Goal: Transaction & Acquisition: Purchase product/service

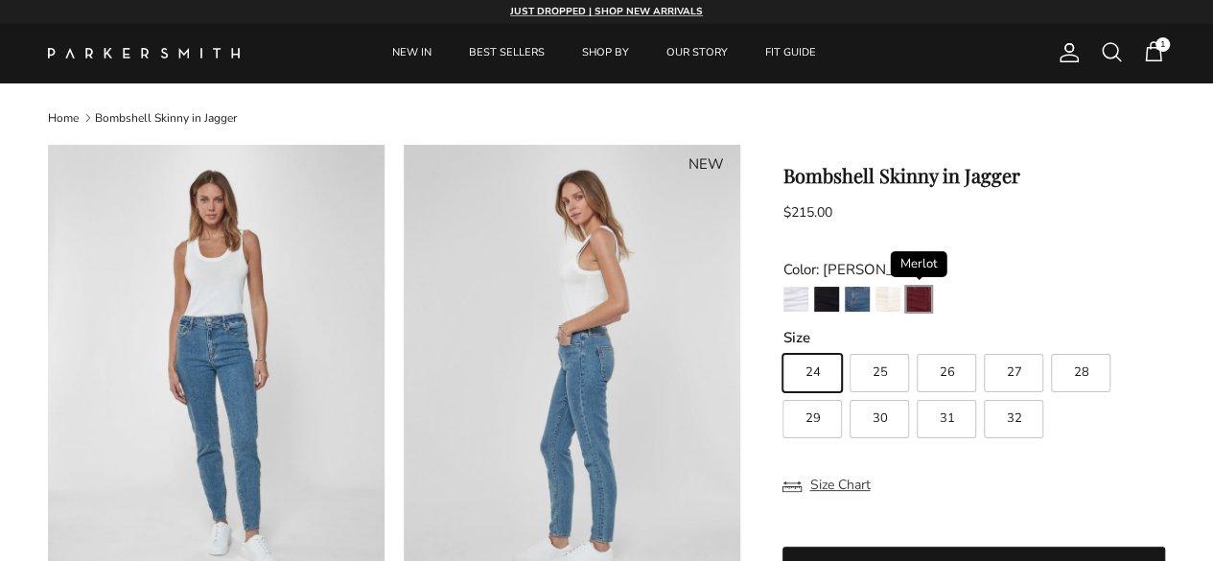
click at [919, 304] on img "Merlot" at bounding box center [918, 299] width 25 height 25
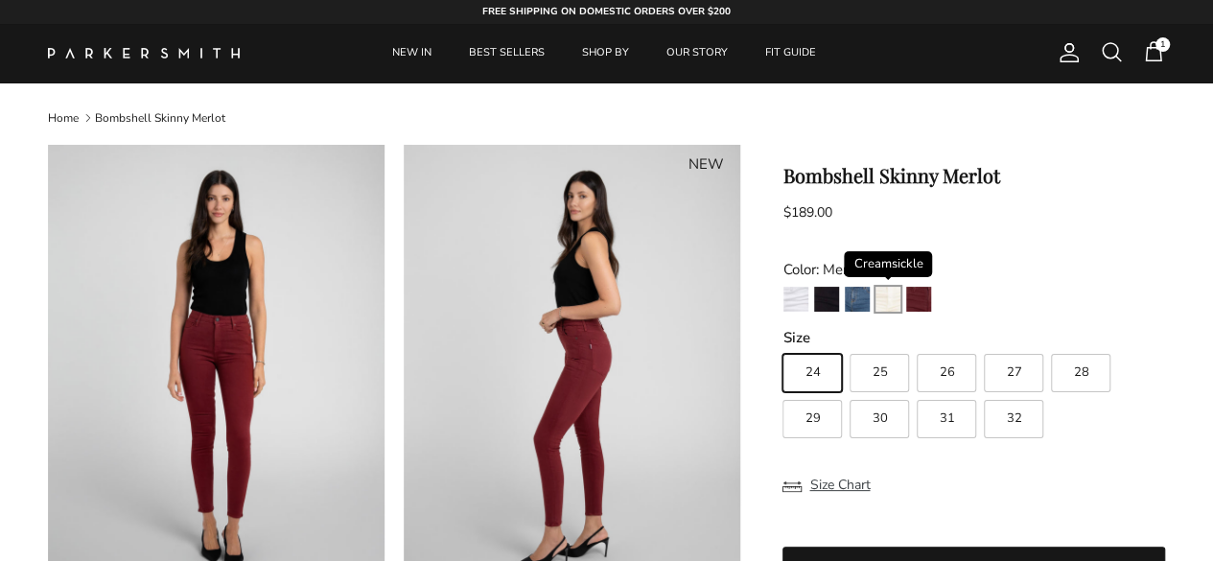
click at [891, 300] on img "Creamsickle" at bounding box center [887, 299] width 25 height 25
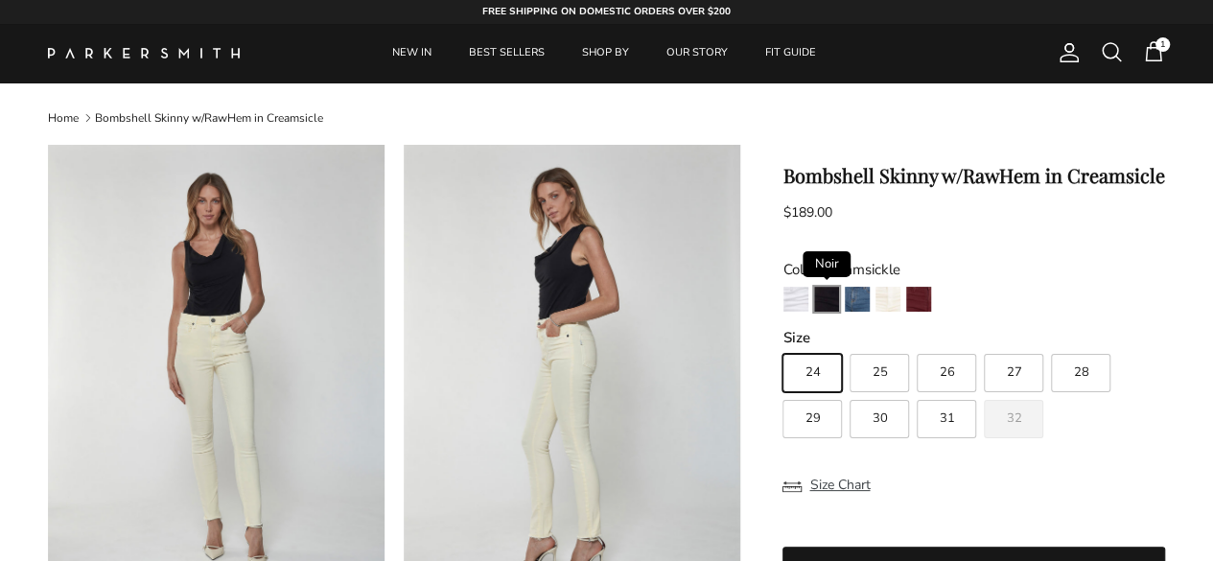
click at [820, 301] on img "Noir" at bounding box center [826, 299] width 25 height 25
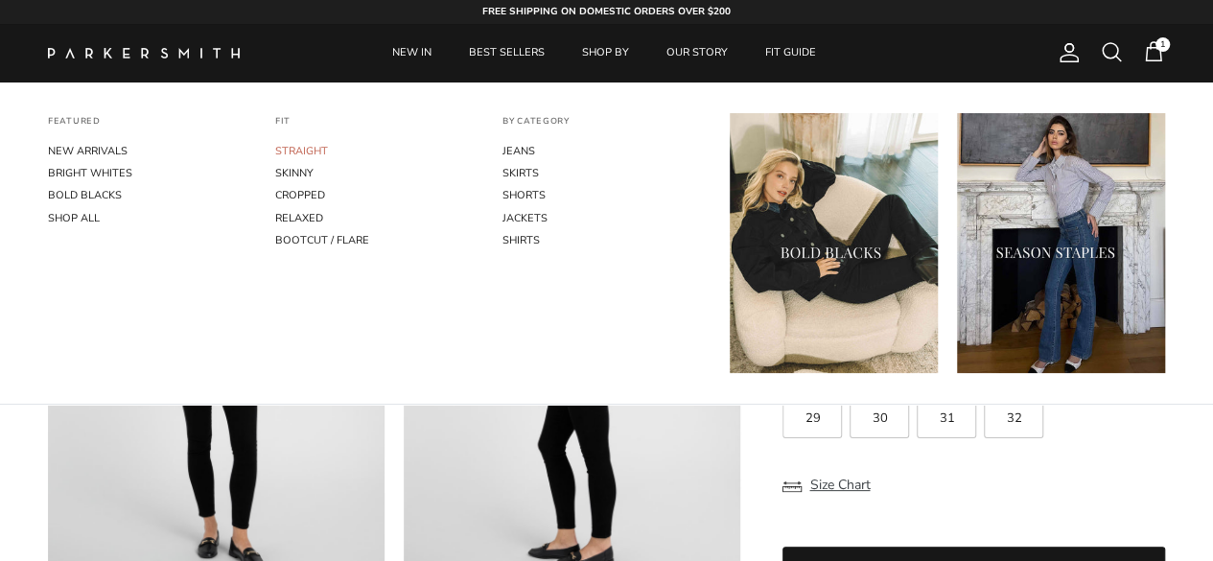
click at [312, 150] on link "STRAIGHT" at bounding box center [379, 151] width 208 height 22
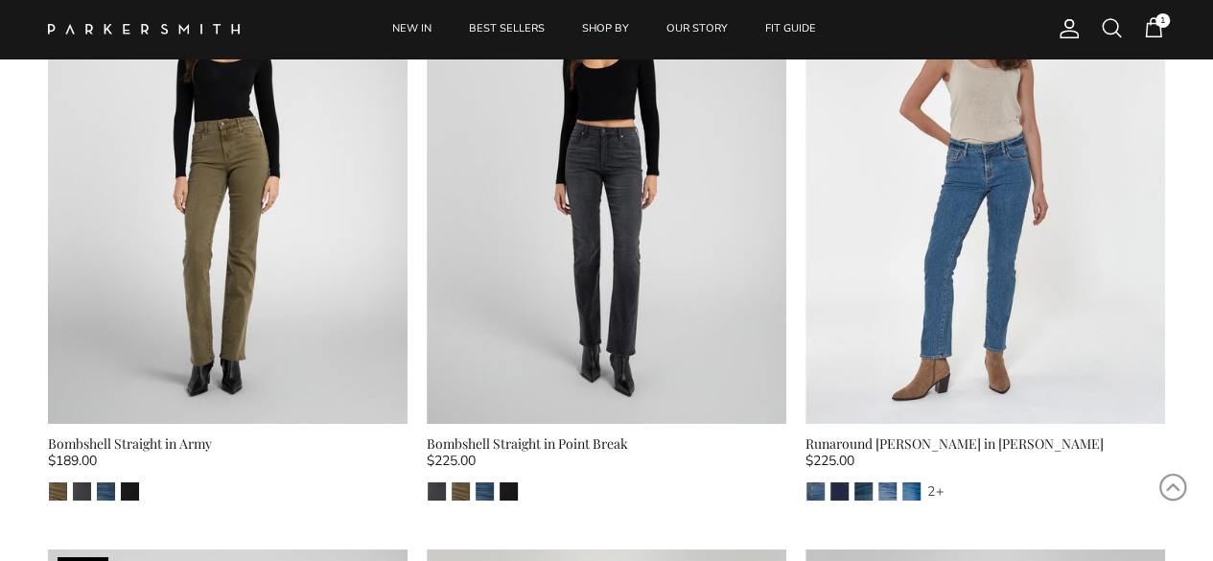
scroll to position [3156, 0]
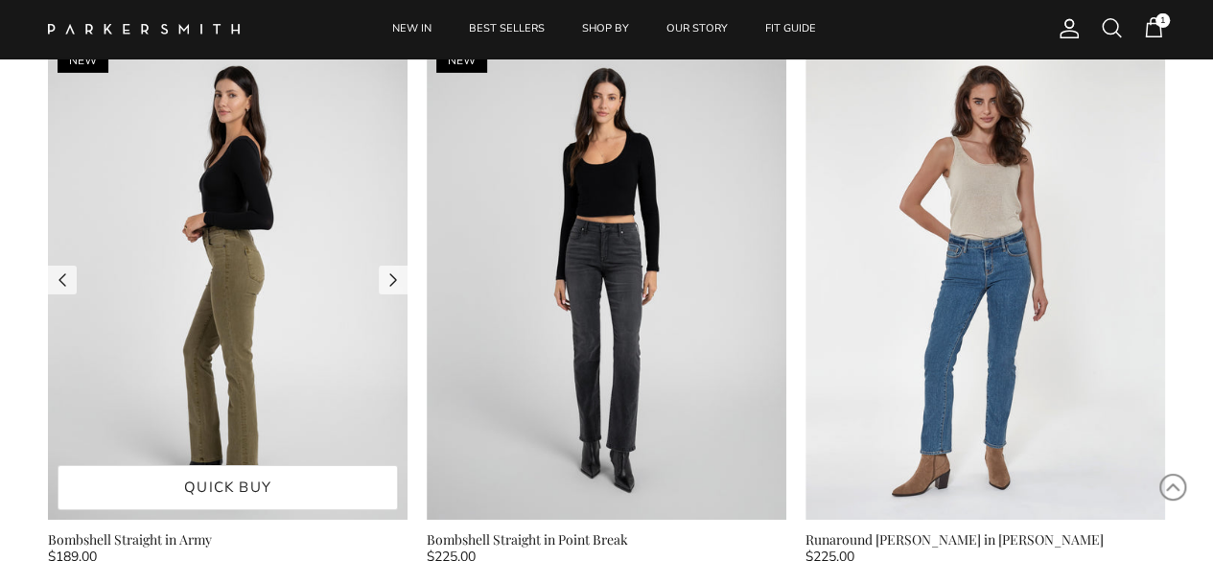
click at [241, 246] on img at bounding box center [227, 279] width 359 height 479
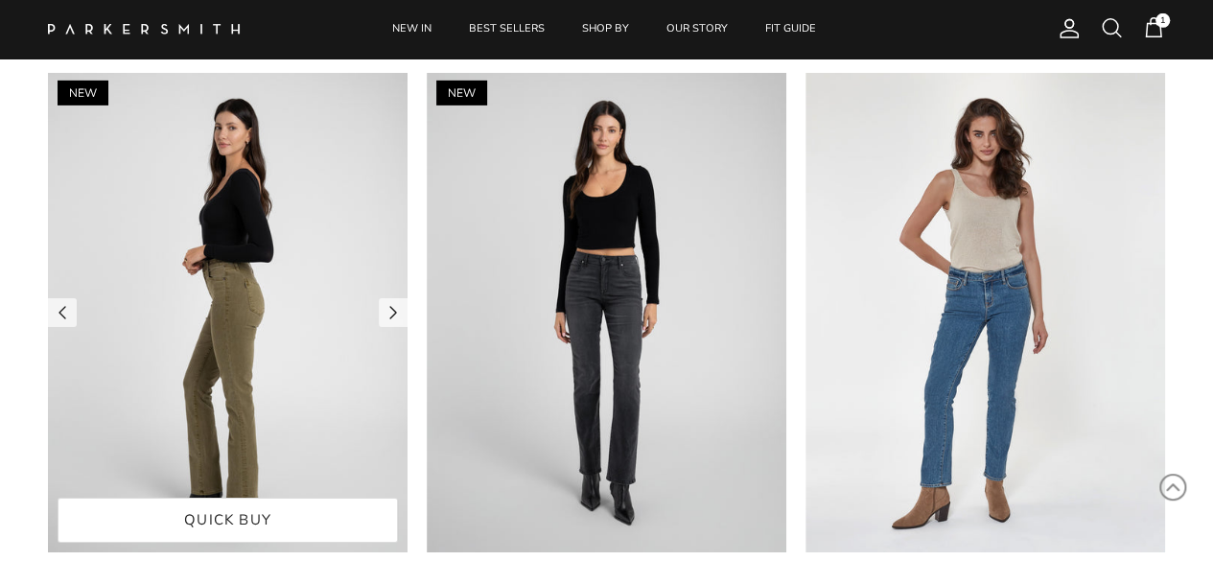
click at [234, 252] on img at bounding box center [227, 312] width 359 height 479
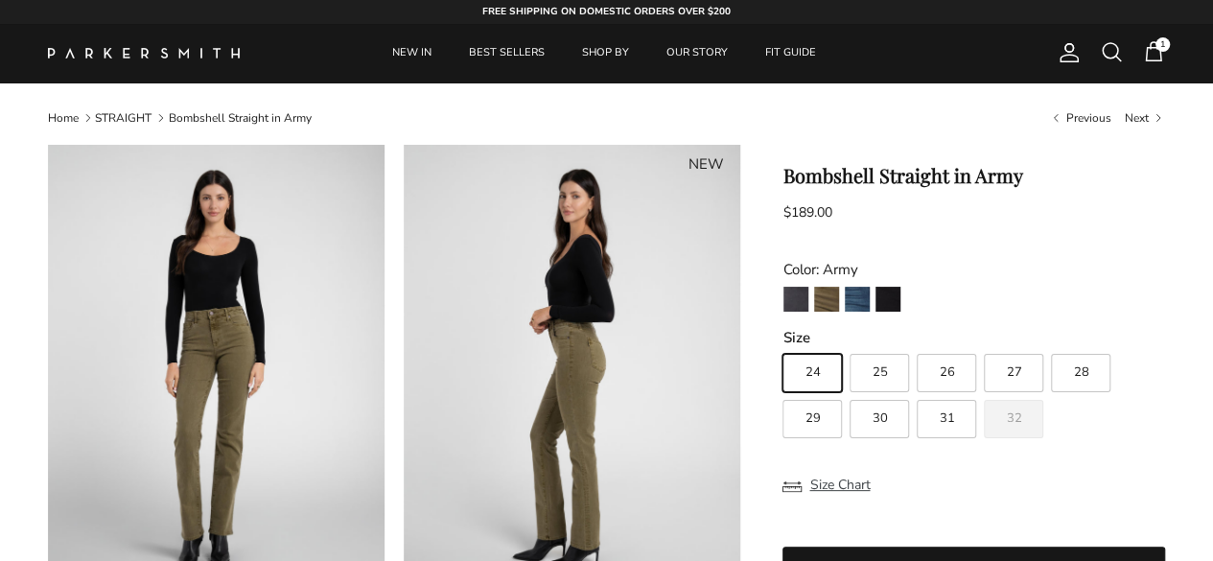
click at [215, 330] on img at bounding box center [216, 369] width 336 height 449
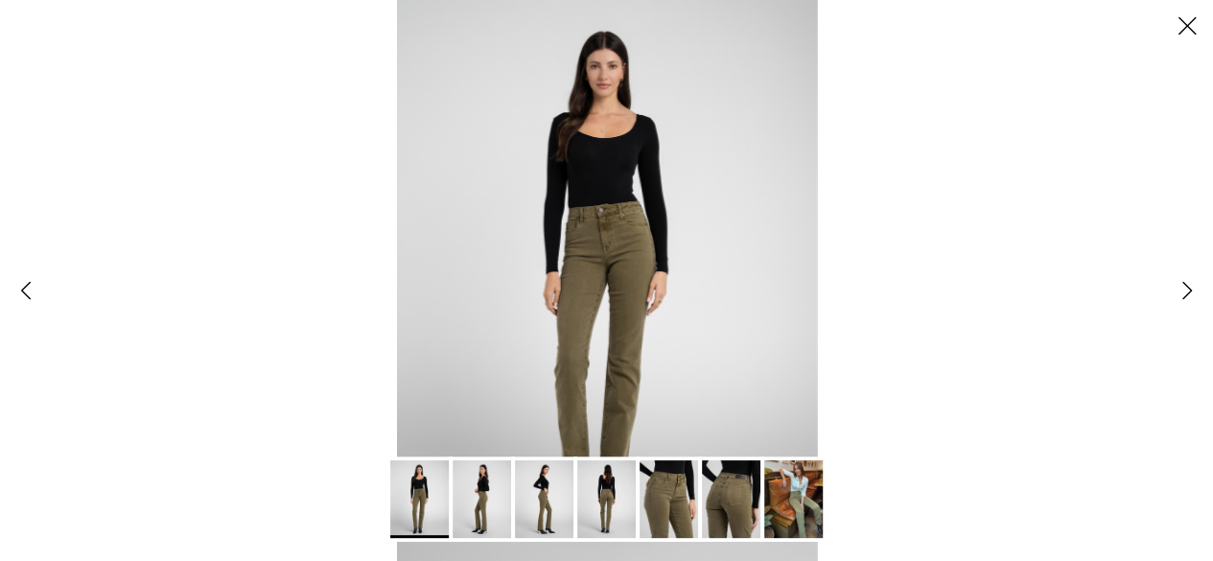
click at [629, 253] on img "Gallery Viewer" at bounding box center [606, 280] width 421 height 561
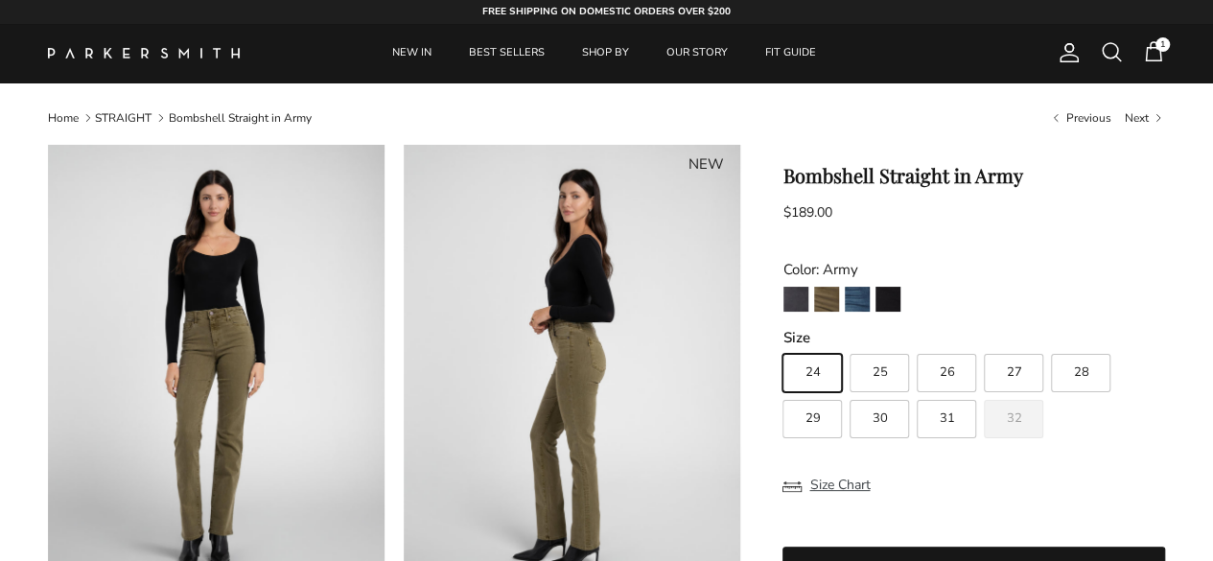
click at [1089, 373] on label "28" at bounding box center [1080, 373] width 59 height 38
click at [782, 346] on input "28" at bounding box center [781, 345] width 1 height 1
radio input "true"
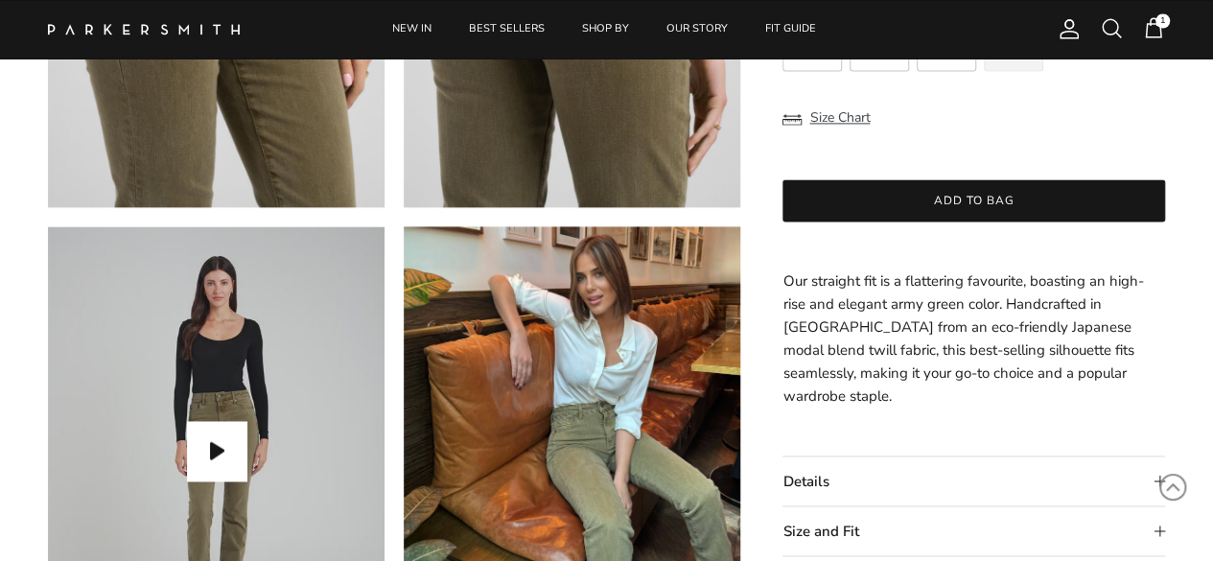
scroll to position [1438, 0]
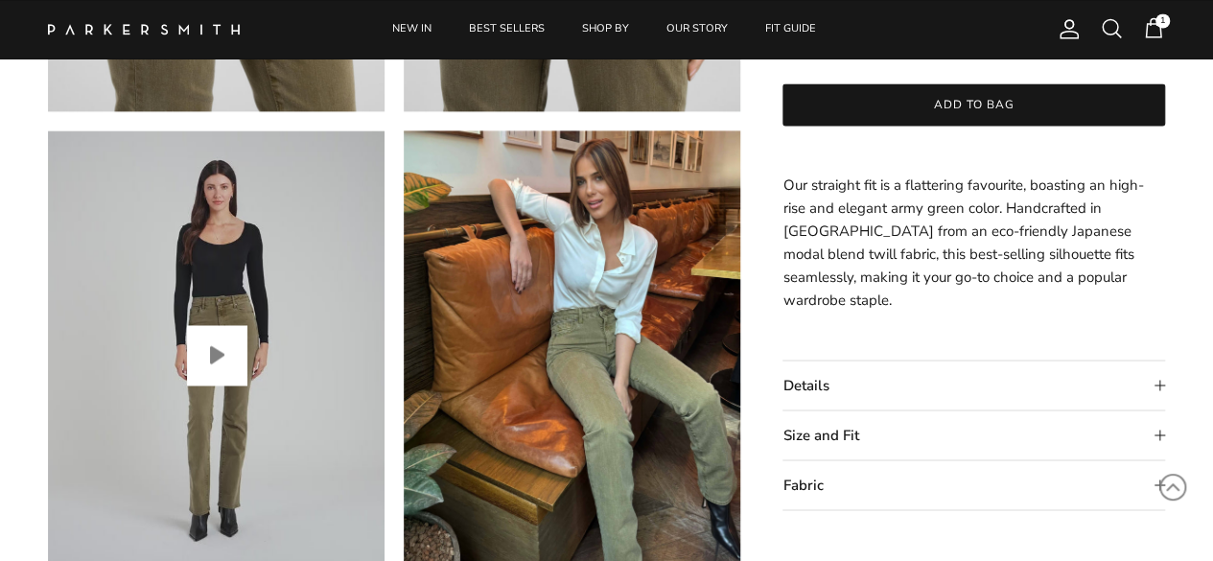
click at [214, 353] on button "Play video" at bounding box center [216, 354] width 59 height 59
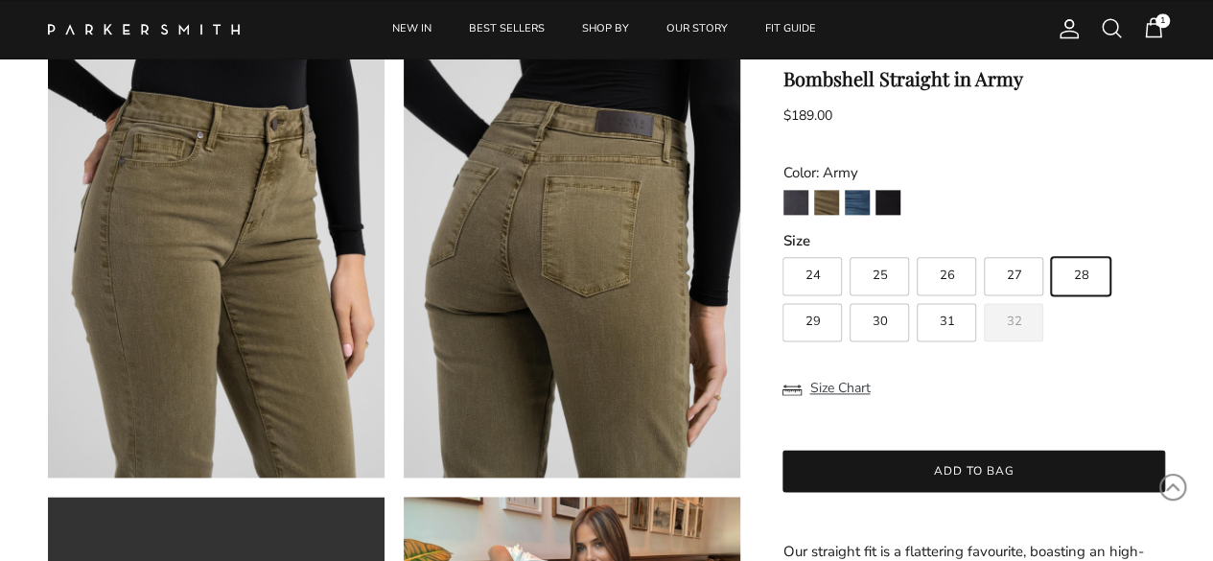
scroll to position [688, 0]
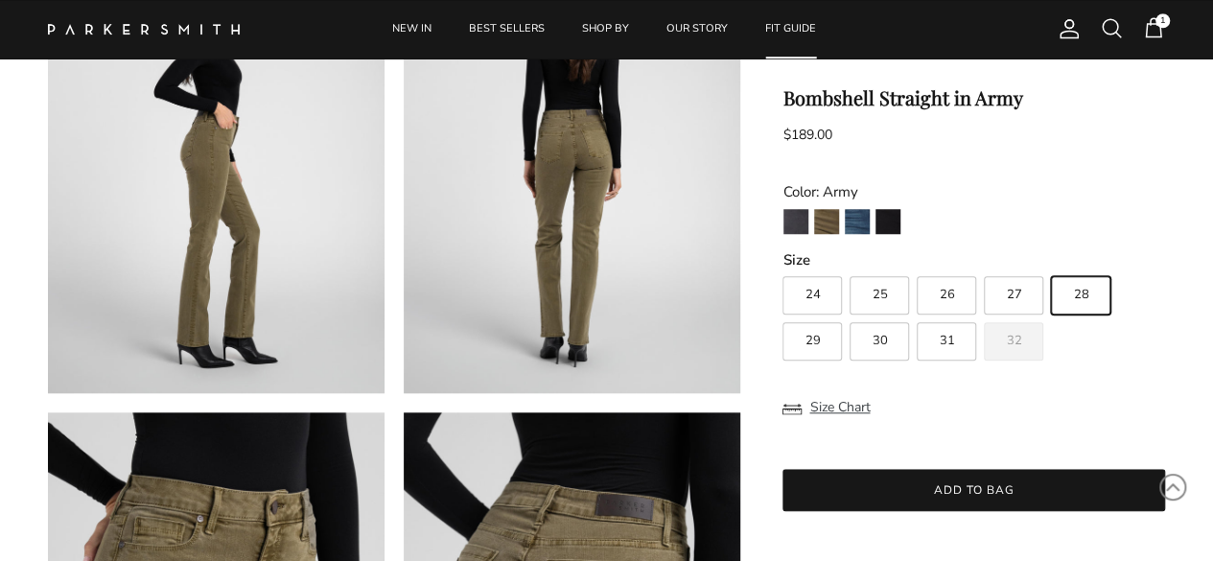
click at [783, 26] on link "FIT GUIDE" at bounding box center [790, 29] width 85 height 58
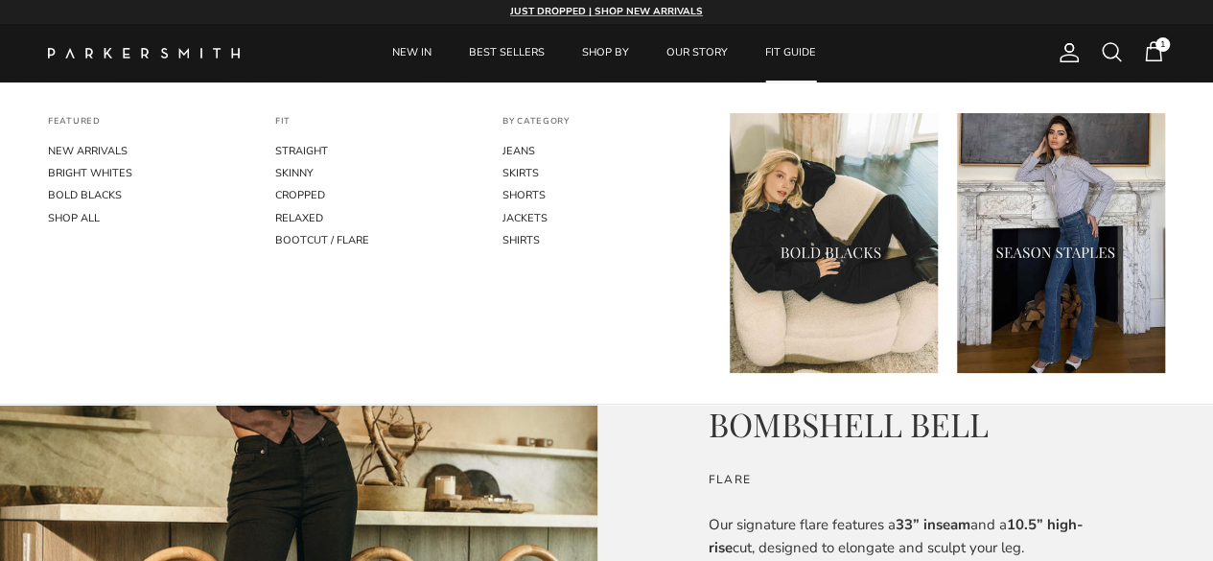
click at [1085, 244] on img "Primary" at bounding box center [1061, 243] width 208 height 260
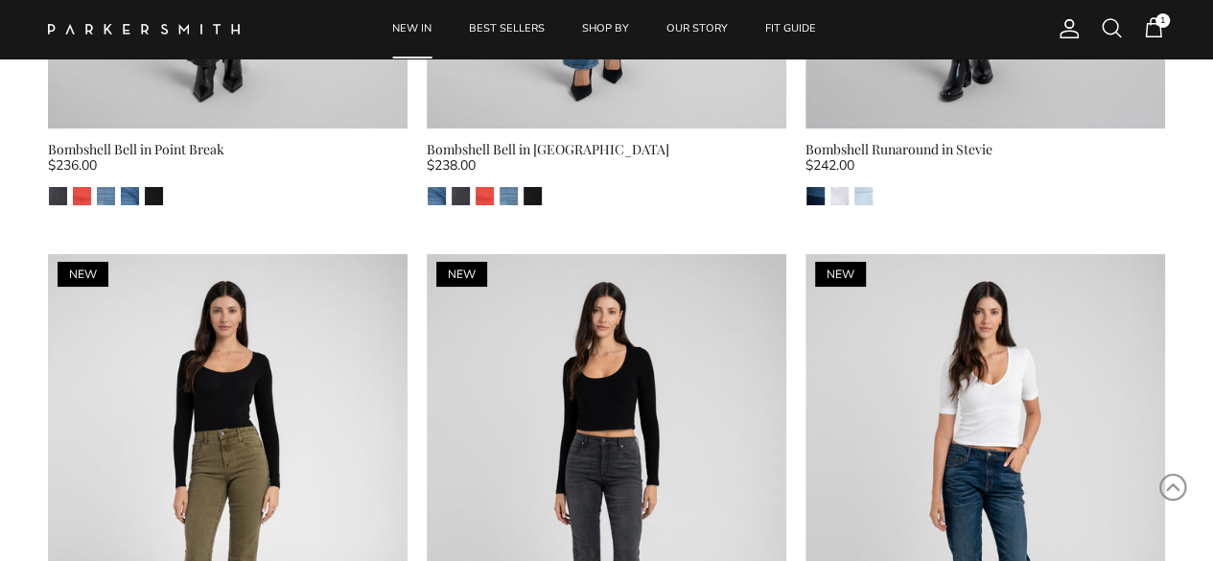
scroll to position [3834, 0]
